Goal: Information Seeking & Learning: Learn about a topic

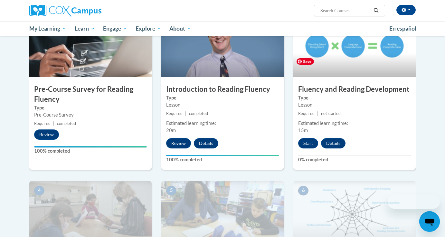
scroll to position [156, 0]
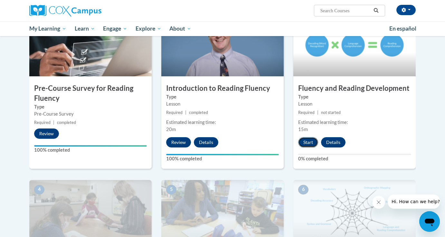
click at [312, 142] on button "Start" at bounding box center [308, 142] width 20 height 10
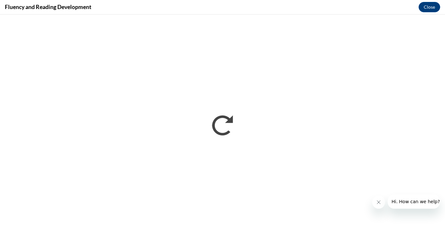
scroll to position [0, 0]
